Goal: Check status: Check status

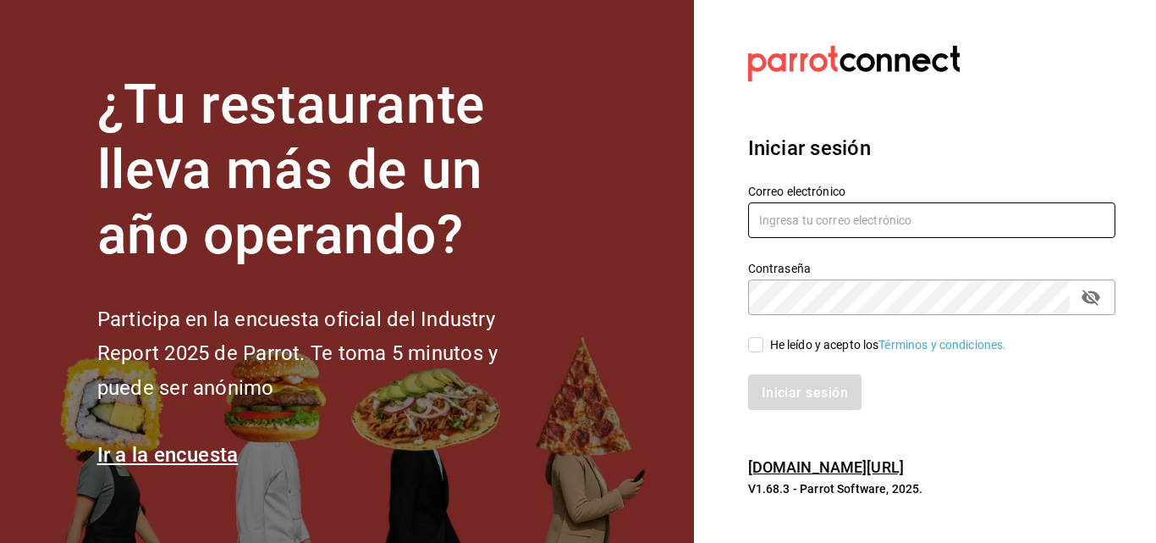
type input "[EMAIL_ADDRESS][PERSON_NAME][DOMAIN_NAME]"
click at [774, 346] on font "He leído y acepto los" at bounding box center [824, 345] width 109 height 14
click at [763, 346] on input "He leído y acepto los Términos y condiciones." at bounding box center [755, 344] width 15 height 15
checkbox input "true"
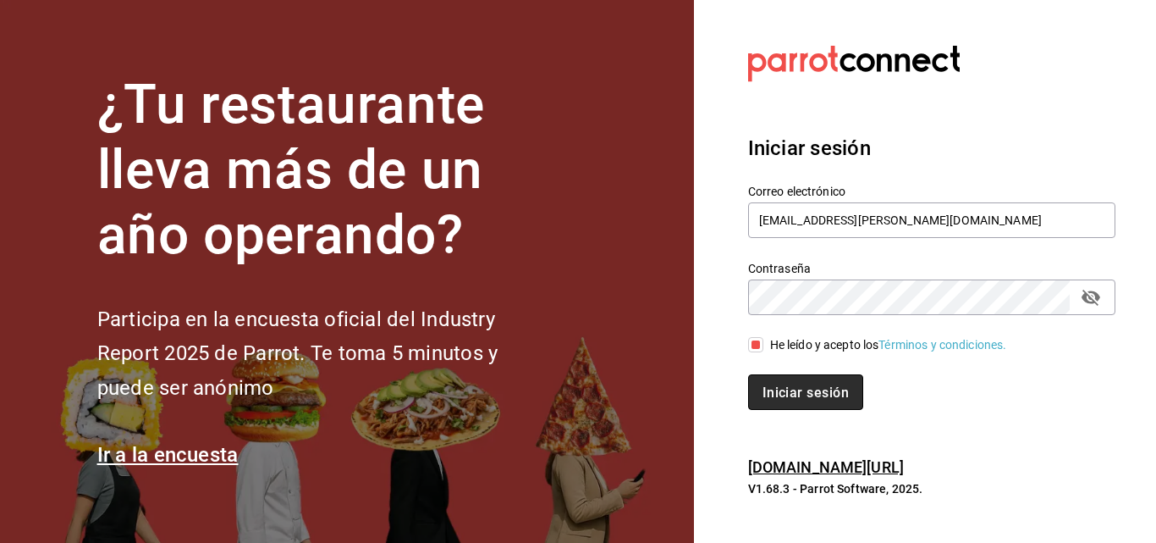
click at [796, 383] on button "Iniciar sesión" at bounding box center [805, 392] width 115 height 36
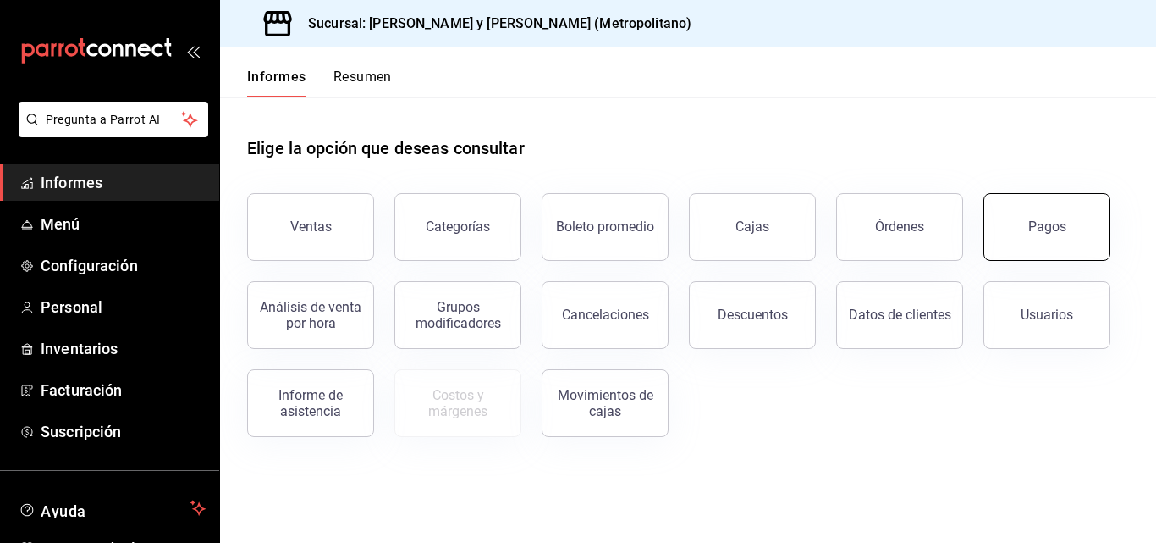
click at [1059, 227] on font "Pagos" at bounding box center [1047, 226] width 38 height 16
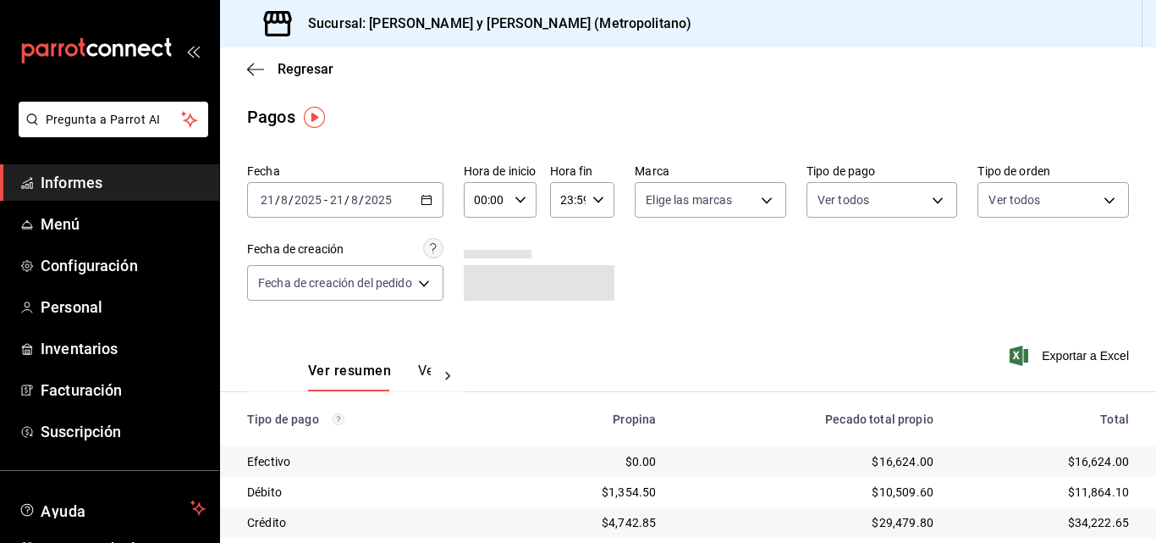
click at [439, 197] on div "[DATE] [DATE] - [DATE] [DATE]" at bounding box center [345, 200] width 196 height 36
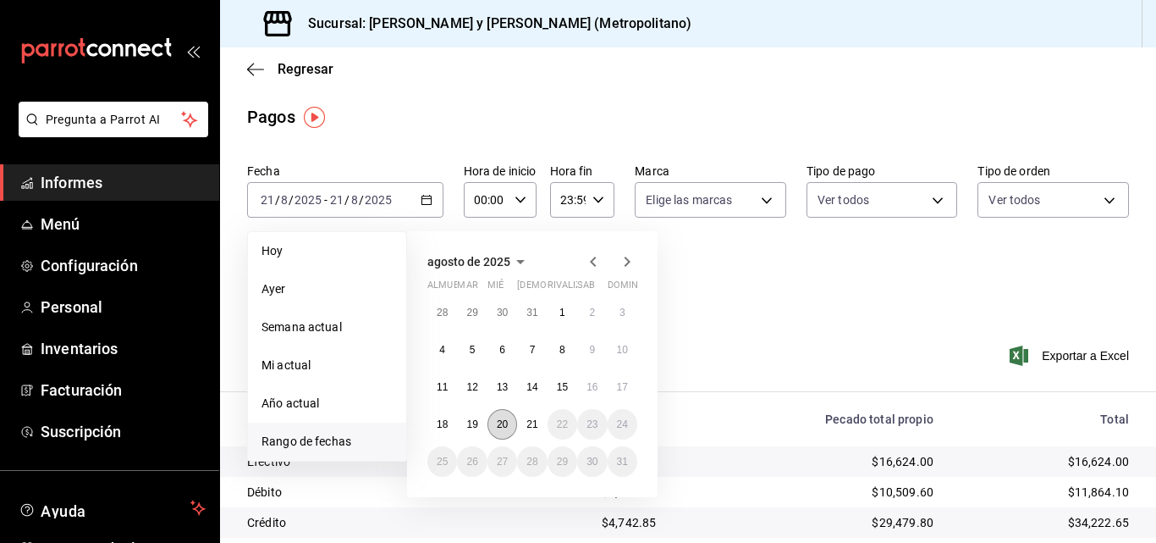
click at [505, 426] on font "20" at bounding box center [502, 424] width 11 height 12
click at [532, 425] on font "21" at bounding box center [531, 424] width 11 height 12
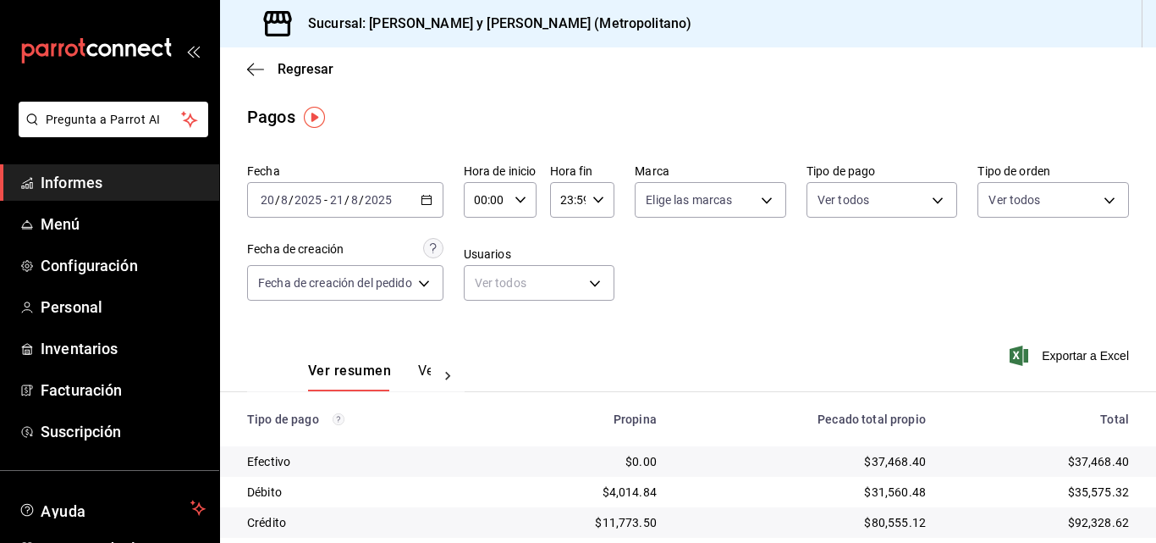
click at [513, 211] on div "00:00 Hora de inicio" at bounding box center [500, 200] width 73 height 36
click at [484, 313] on button "04" at bounding box center [485, 321] width 30 height 34
type input "04:00"
click at [601, 201] on div at bounding box center [578, 271] width 1156 height 543
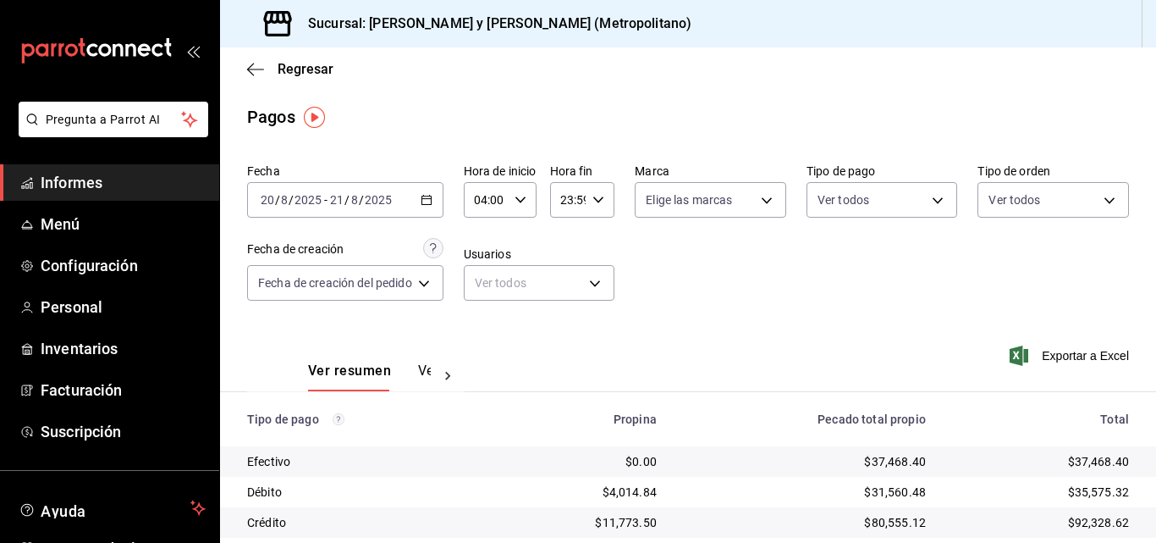
click at [591, 201] on div "23:59 Hora fin" at bounding box center [582, 200] width 65 height 36
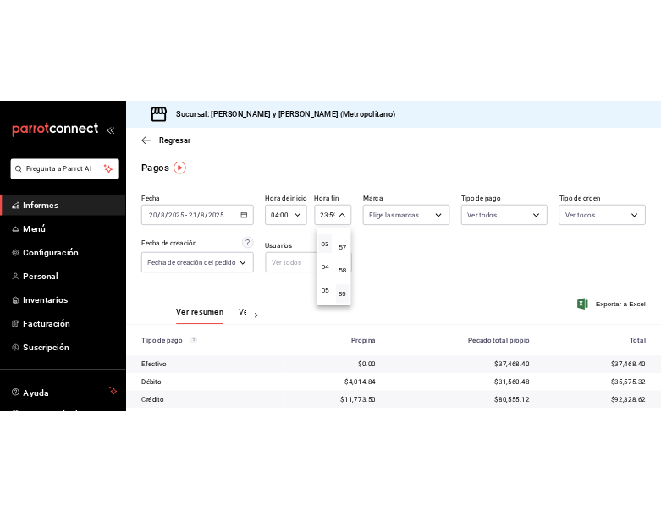
scroll to position [78, 0]
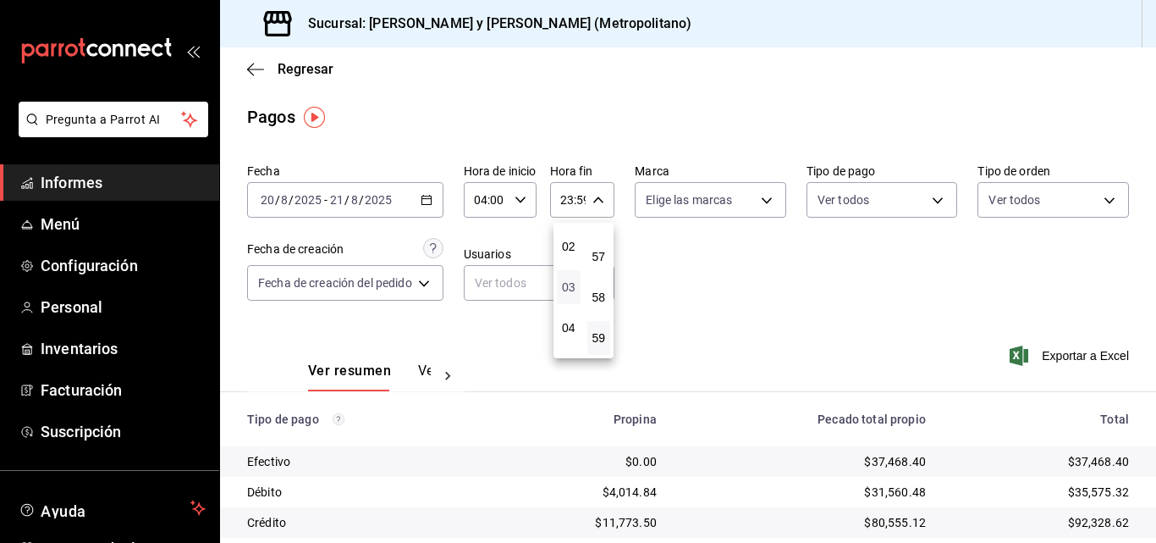
click at [570, 293] on font "03" at bounding box center [569, 287] width 14 height 14
type input "03:59"
click at [742, 285] on div at bounding box center [578, 271] width 1156 height 543
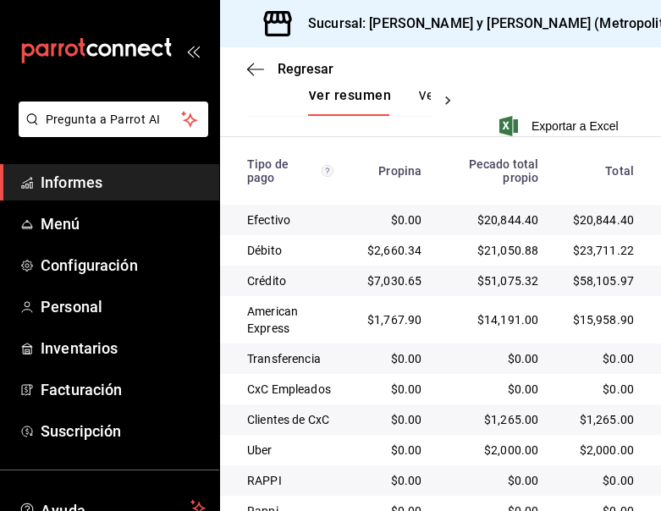
scroll to position [508, 0]
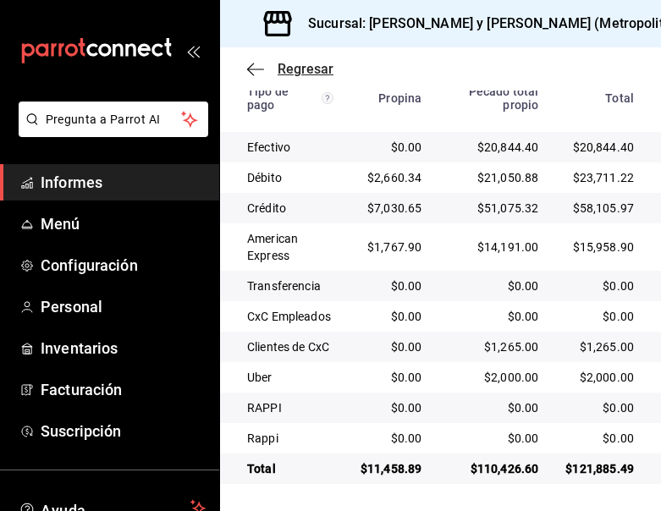
click at [261, 63] on icon "button" at bounding box center [255, 69] width 17 height 15
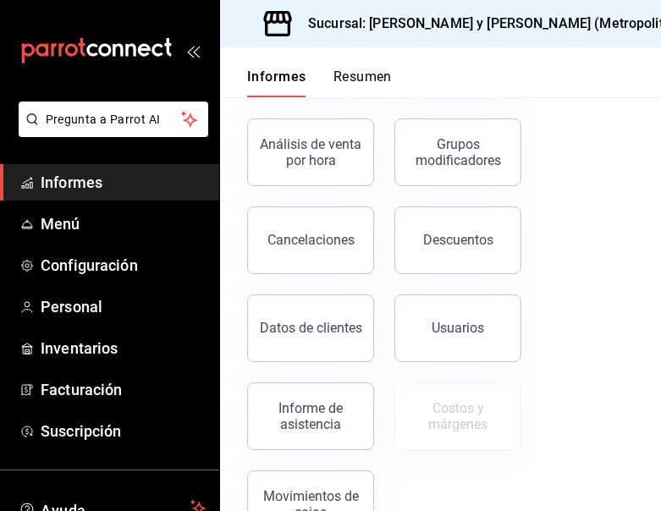
scroll to position [393, 0]
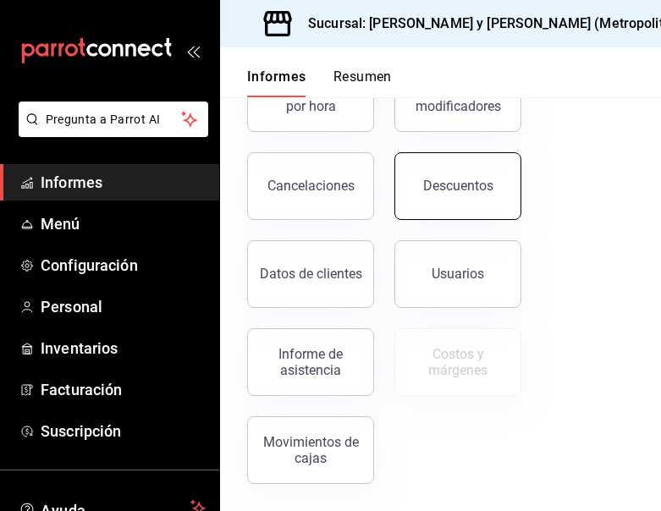
click at [415, 165] on button "Descuentos" at bounding box center [457, 186] width 127 height 68
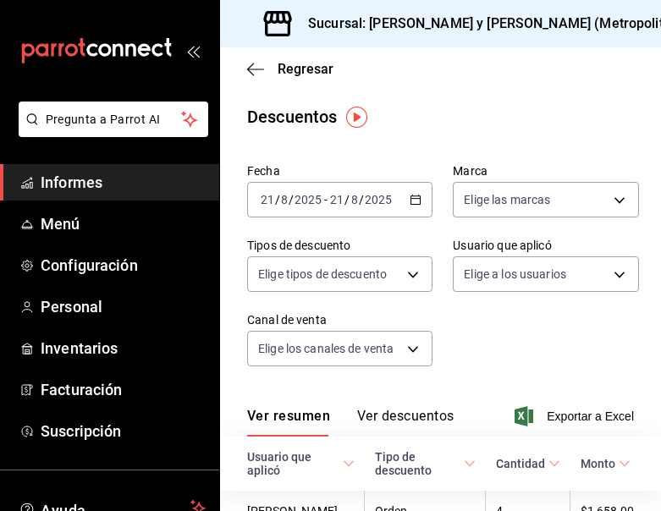
click at [404, 207] on div "[DATE] [DATE] - [DATE] [DATE]" at bounding box center [339, 200] width 185 height 36
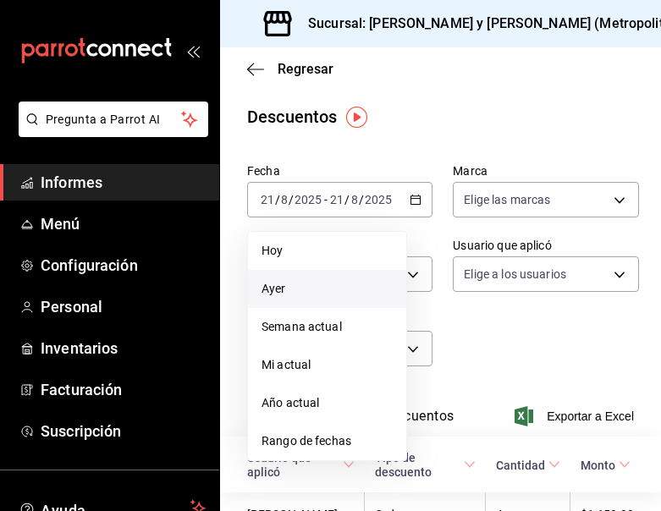
click at [321, 285] on span "Ayer" at bounding box center [327, 289] width 131 height 18
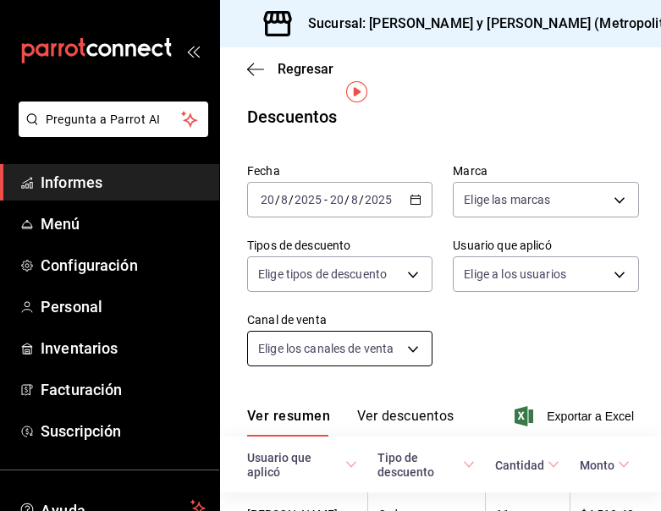
scroll to position [196, 0]
